Goal: Information Seeking & Learning: Learn about a topic

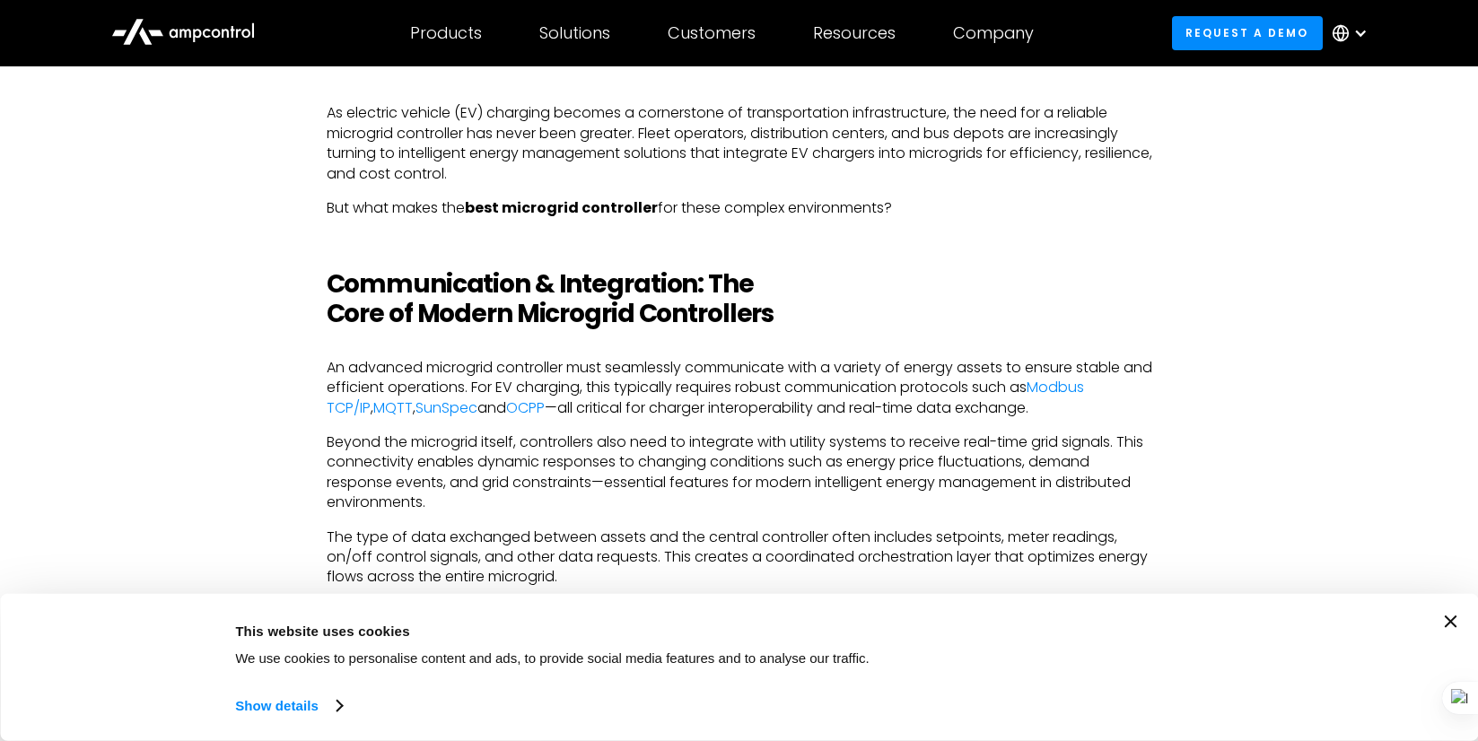
scroll to position [969, 0]
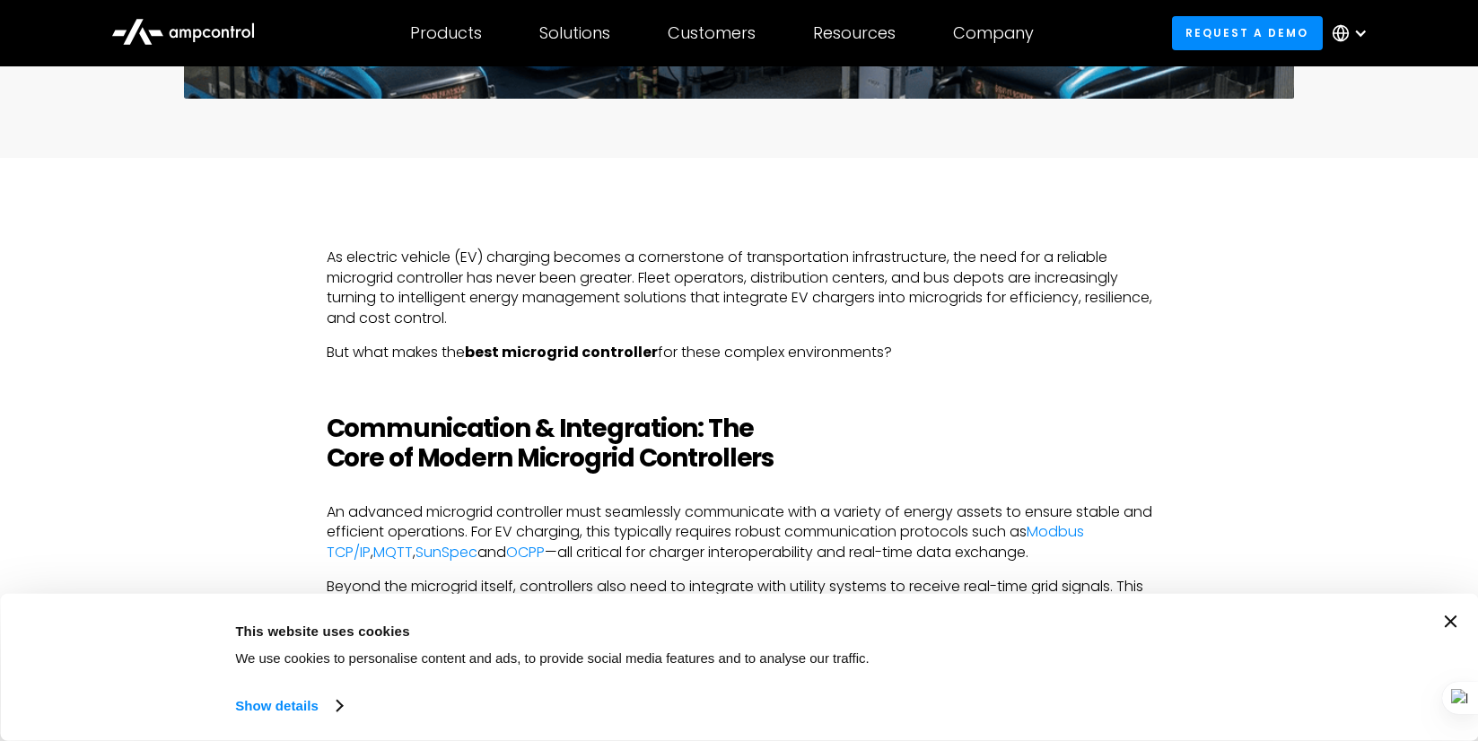
scroll to position [790, 0]
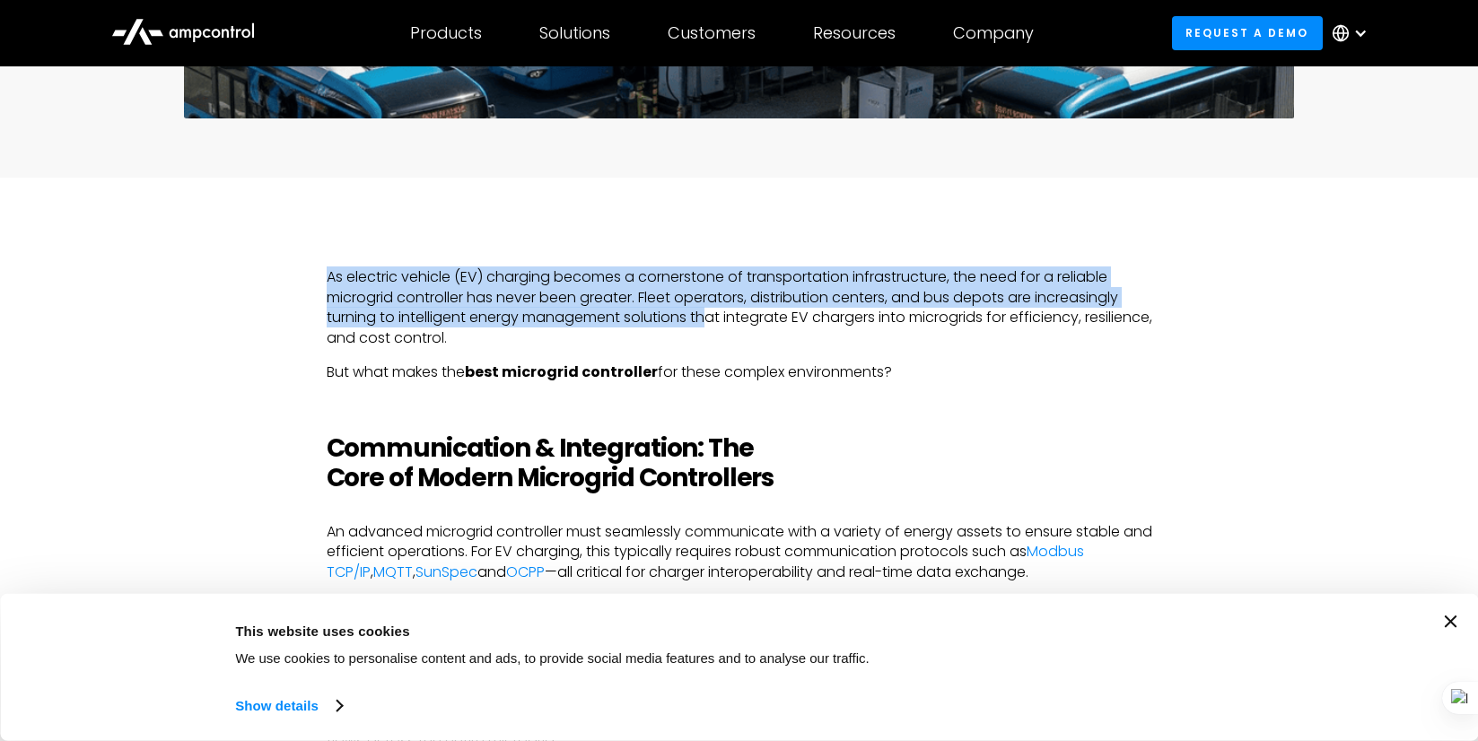
drag, startPoint x: 340, startPoint y: 282, endPoint x: 714, endPoint y: 327, distance: 376.8
click at [714, 327] on p "As electric vehicle (EV) charging becomes a cornerstone of transportation infra…" at bounding box center [739, 307] width 825 height 81
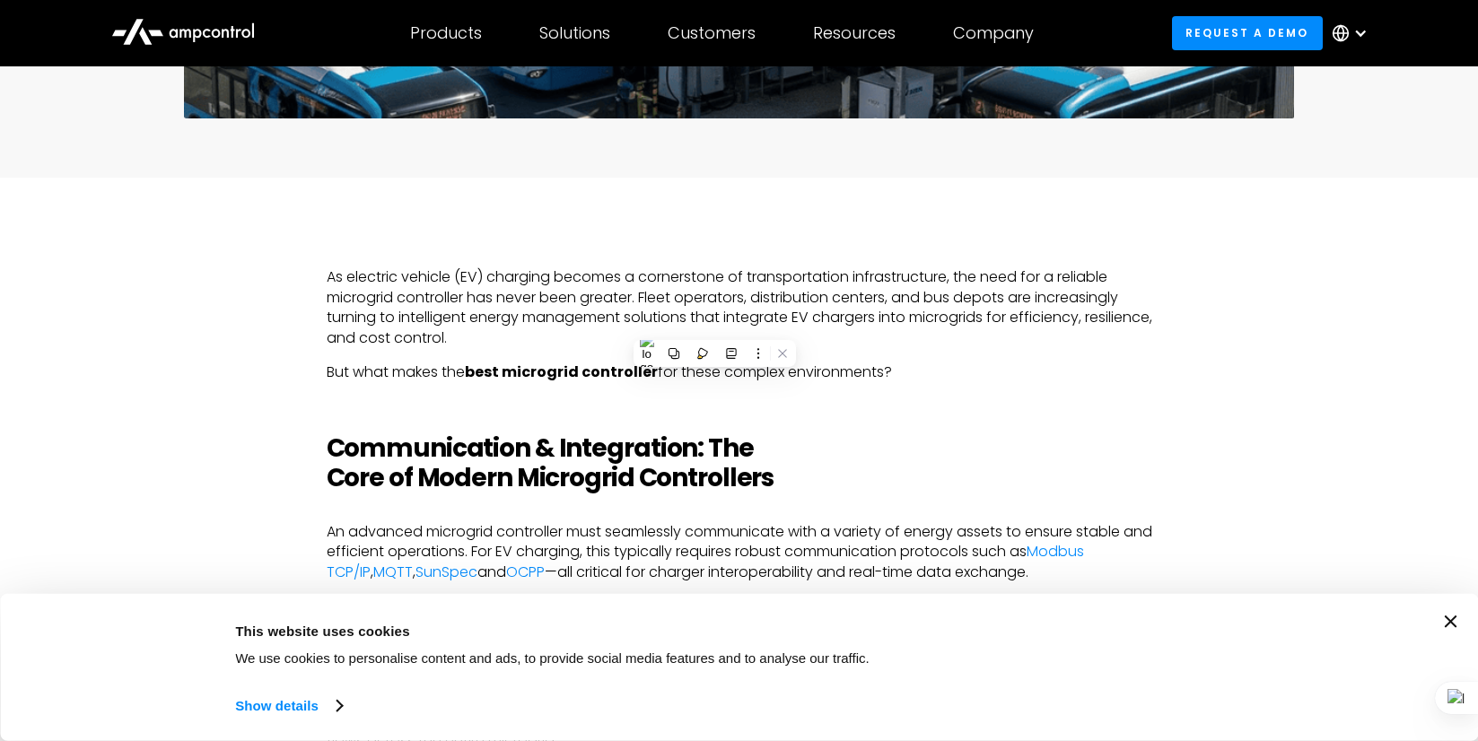
click at [945, 315] on p "As electric vehicle (EV) charging becomes a cornerstone of transportation infra…" at bounding box center [739, 307] width 825 height 81
copy p "microgrids"
